Goal: Contribute content: Add original content to the website for others to see

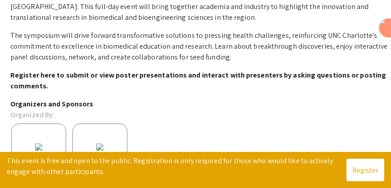
scroll to position [192, 0]
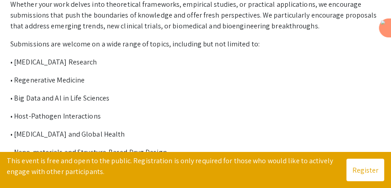
scroll to position [240, 0]
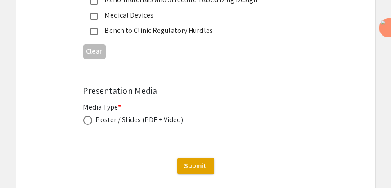
scroll to position [1201, 0]
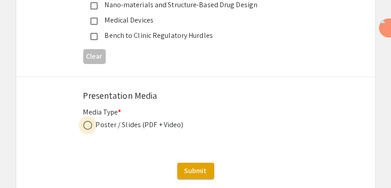
click at [88, 127] on span at bounding box center [87, 125] width 9 height 9
click at [88, 127] on input "radio" at bounding box center [87, 125] width 9 height 9
radio input "true"
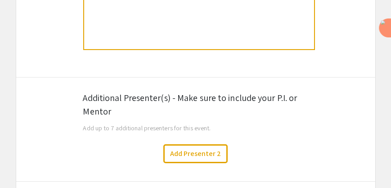
scroll to position [482, 0]
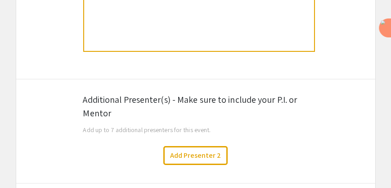
click at [139, 130] on span "Add up to 7 additional presenters for this event." at bounding box center [147, 129] width 128 height 9
click at [134, 133] on span "Add up to 7 additional presenters for this event." at bounding box center [147, 129] width 128 height 9
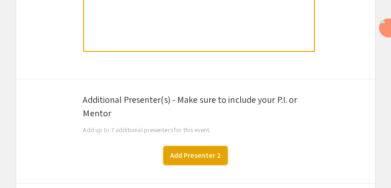
click at [197, 152] on button "Add Presenter 2" at bounding box center [195, 155] width 64 height 19
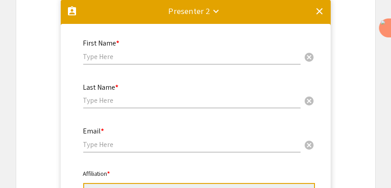
click at [312, 16] on mat-divider at bounding box center [196, 15] width 270 height 30
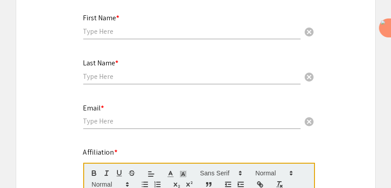
scroll to position [0, 0]
